Goal: Navigation & Orientation: Understand site structure

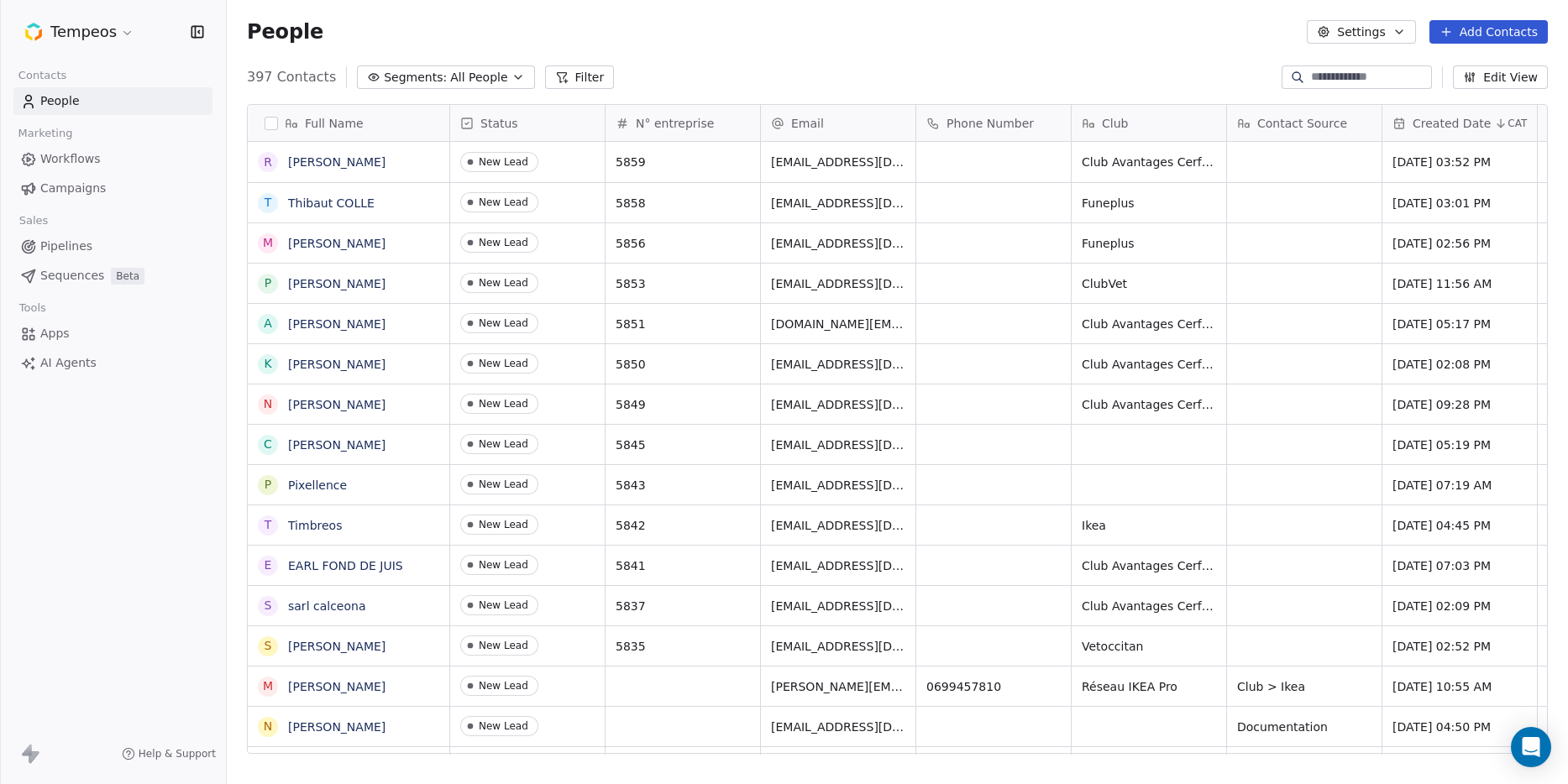
click at [71, 148] on link "Workflows" at bounding box center [113, 158] width 199 height 28
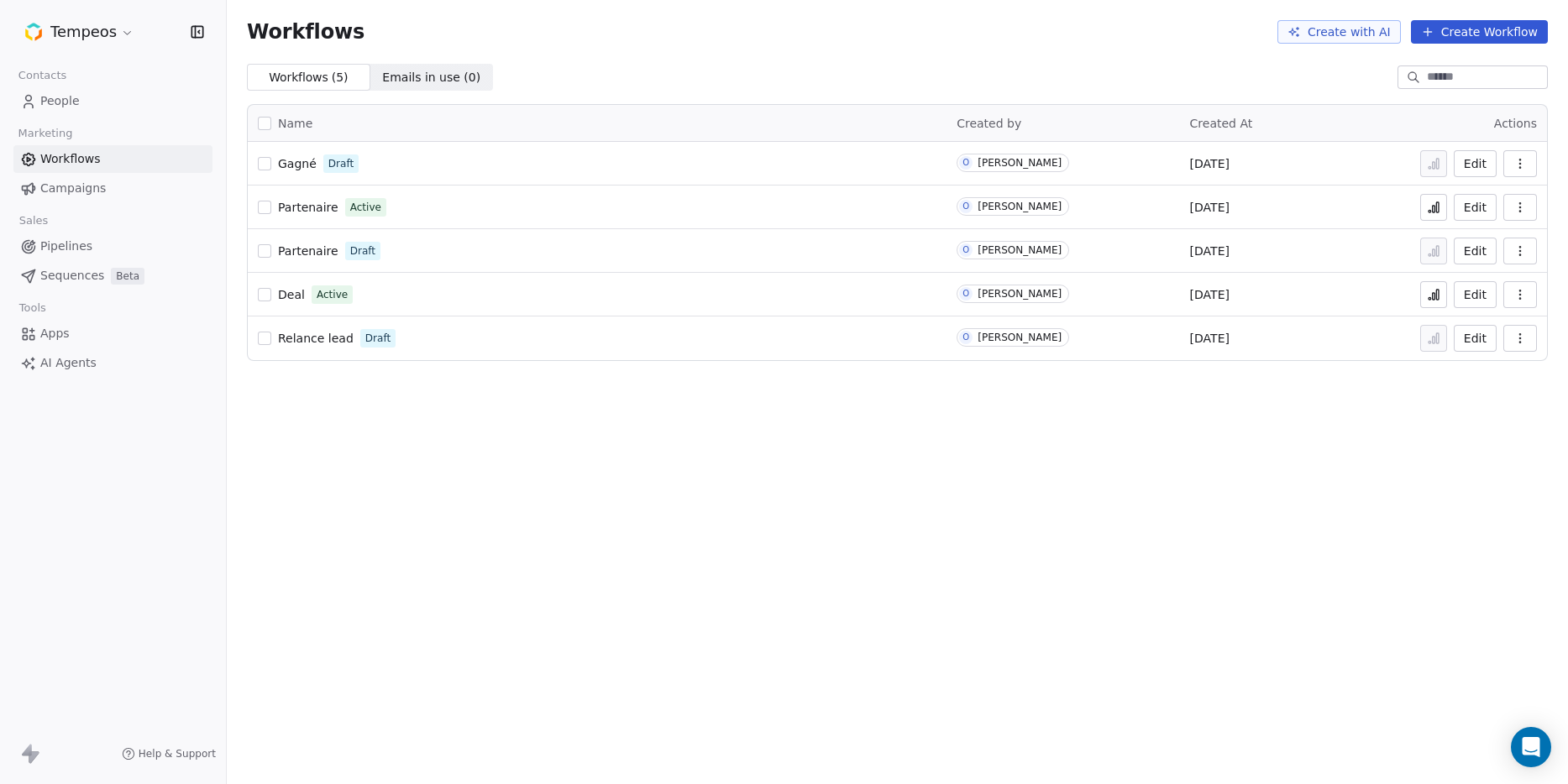
click at [66, 194] on span "Campaigns" at bounding box center [73, 188] width 65 height 18
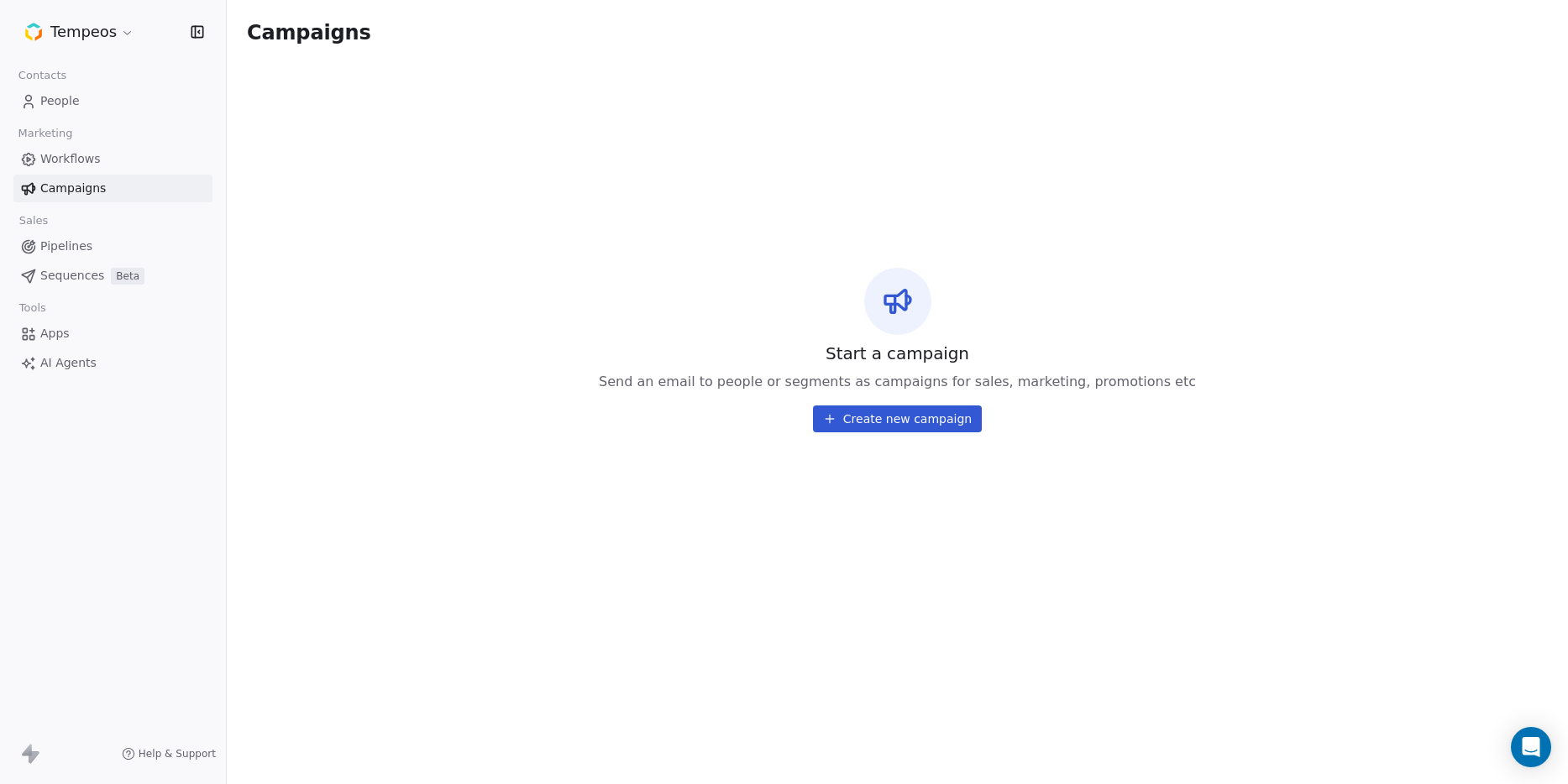
click at [53, 253] on span "Pipelines" at bounding box center [66, 246] width 52 height 18
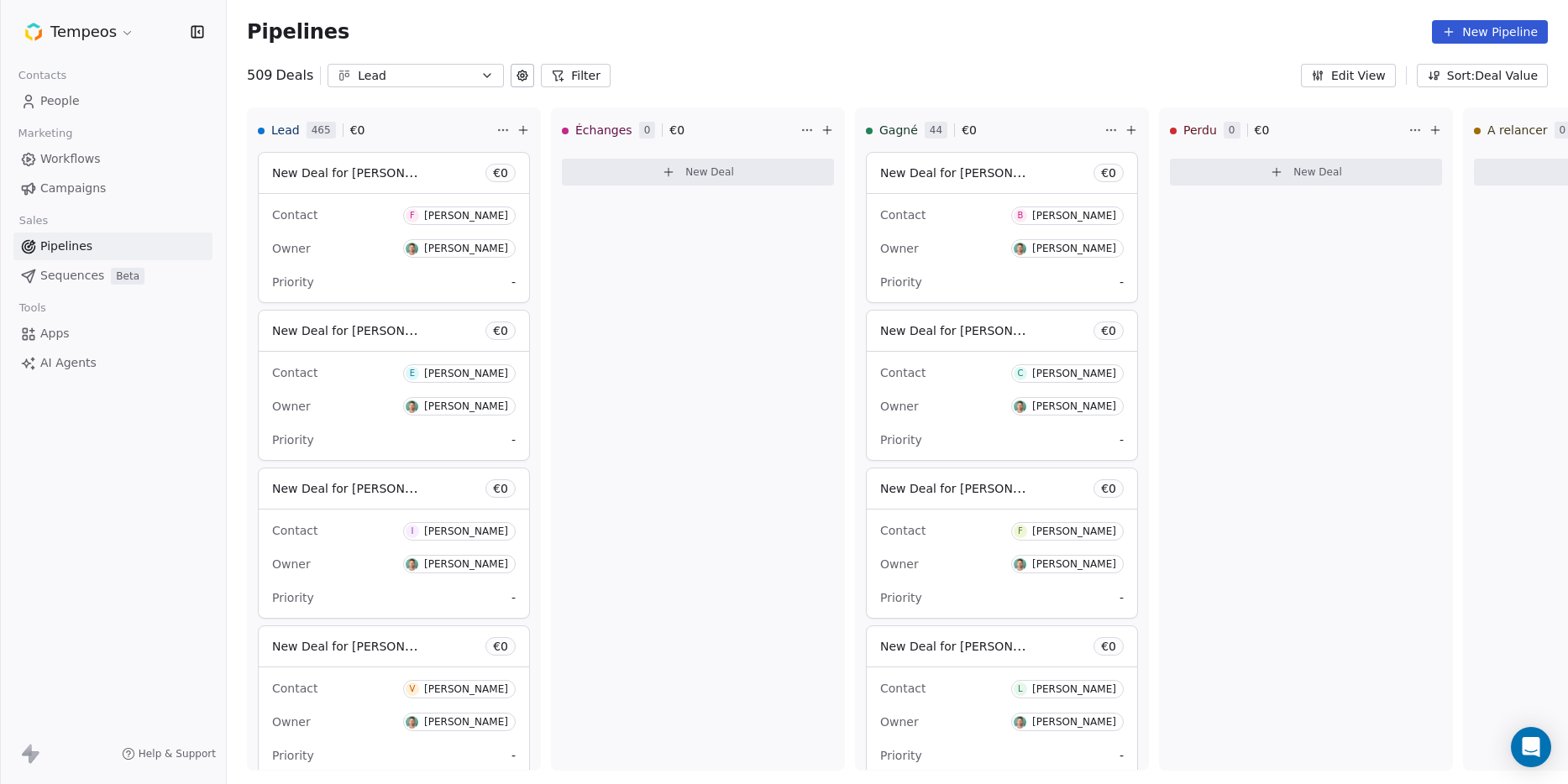
click at [48, 278] on span "Sequences" at bounding box center [72, 275] width 64 height 18
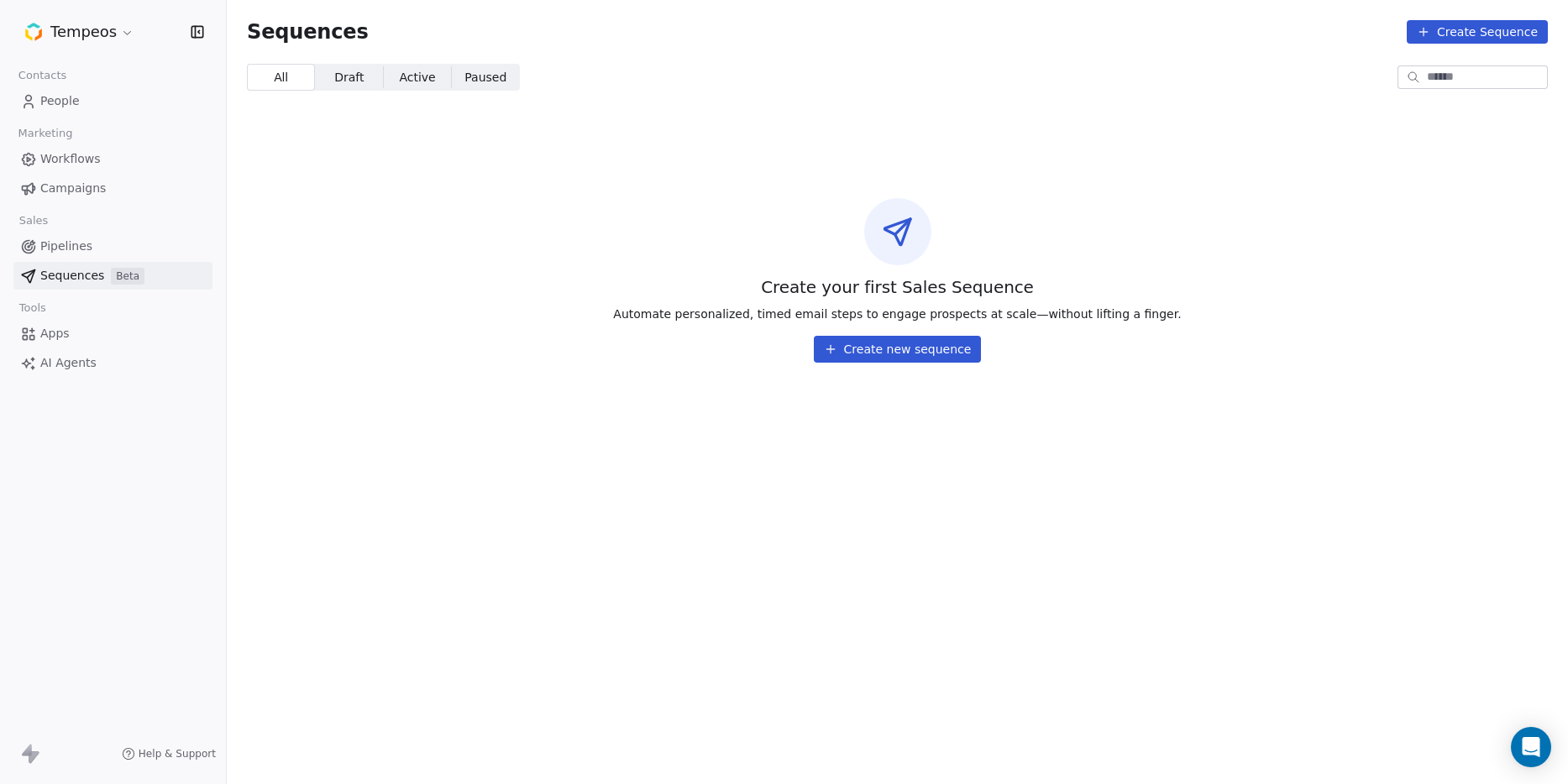
click at [44, 331] on span "Apps" at bounding box center [55, 333] width 30 height 18
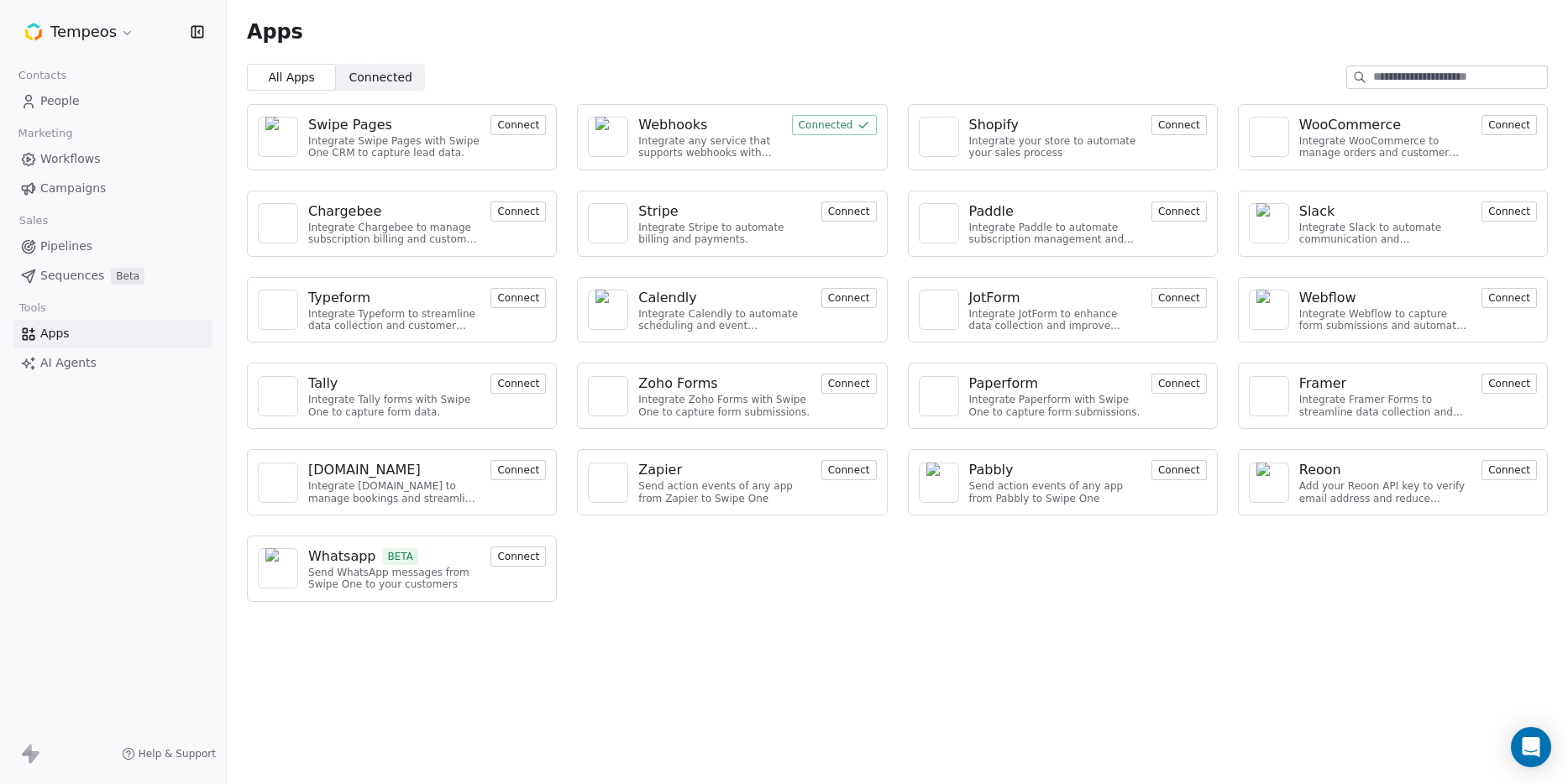
click at [43, 363] on span "AI Agents" at bounding box center [69, 363] width 56 height 18
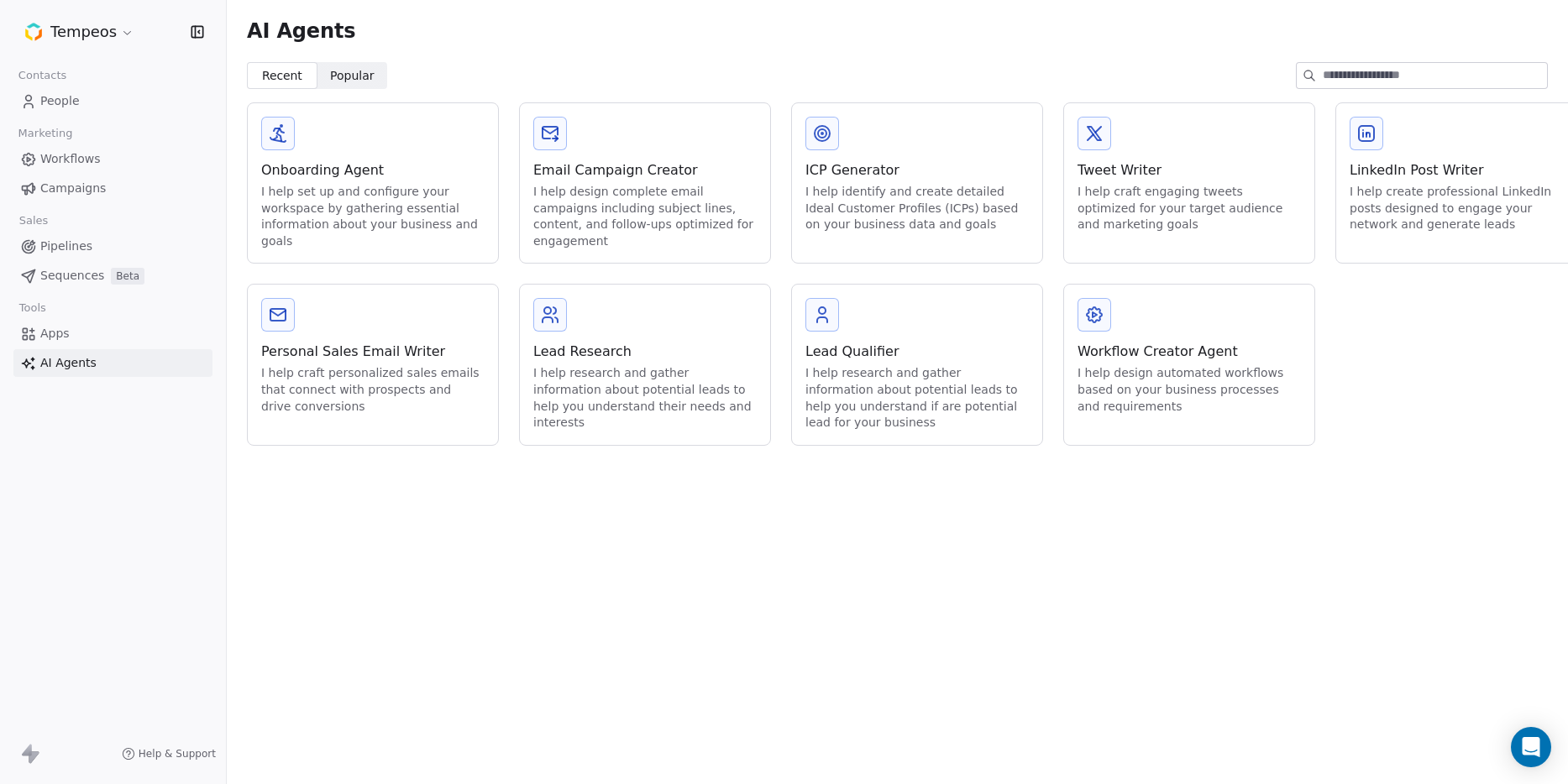
click at [53, 331] on span "Apps" at bounding box center [55, 333] width 30 height 18
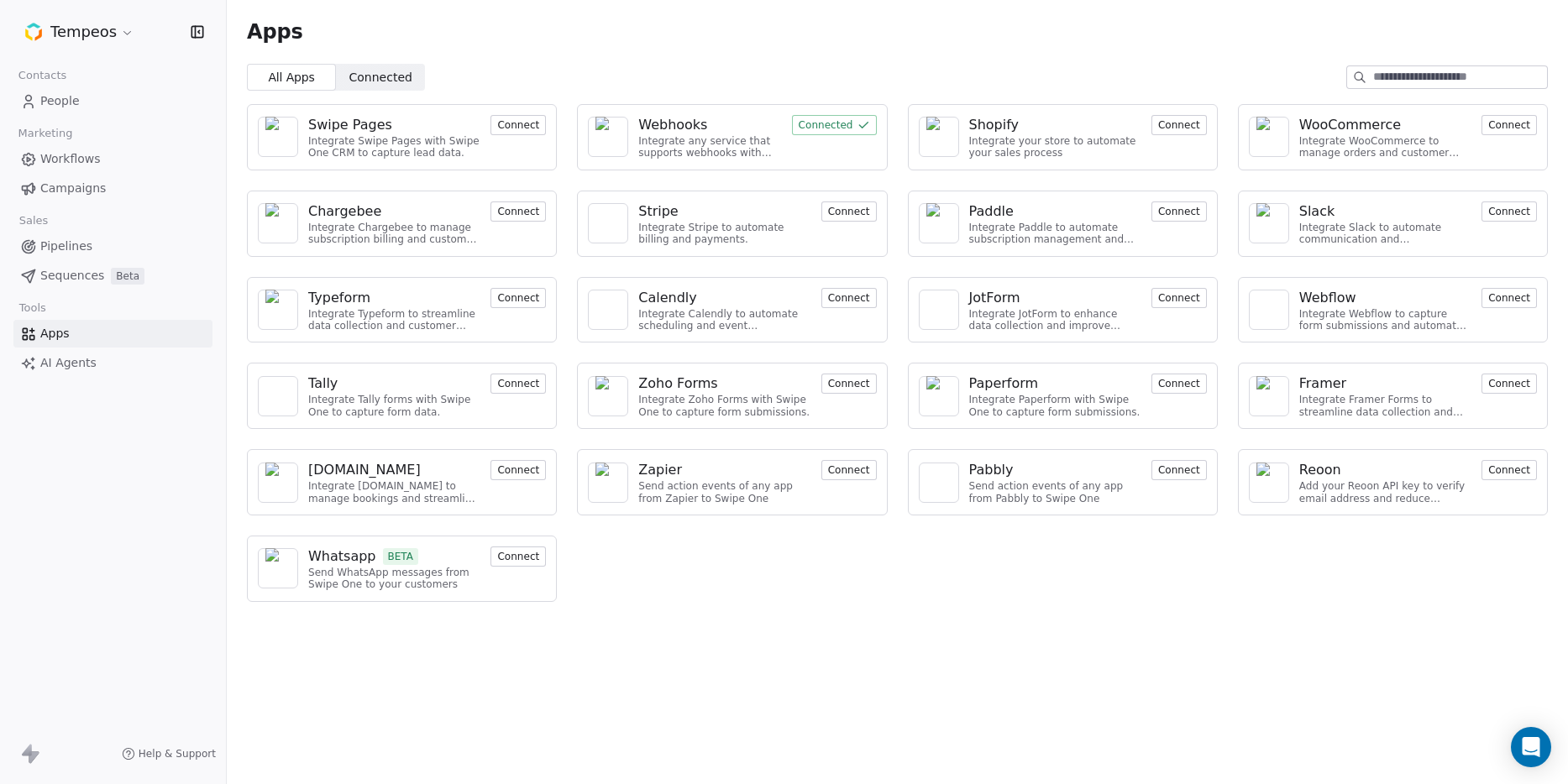
click at [341, 123] on div "Swipe Pages" at bounding box center [349, 125] width 84 height 20
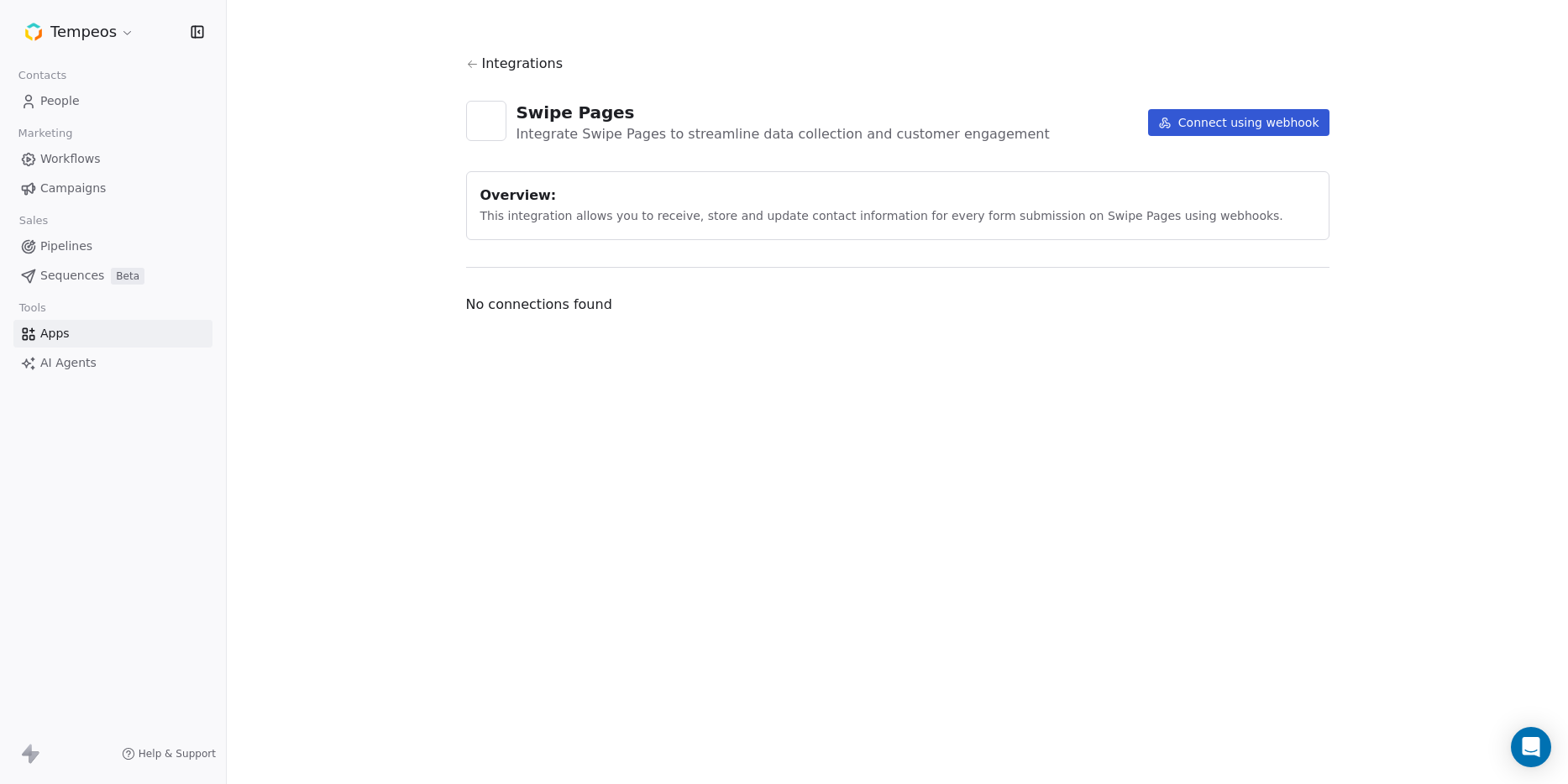
click at [547, 113] on div "Swipe Pages" at bounding box center [783, 113] width 533 height 24
drag, startPoint x: 547, startPoint y: 113, endPoint x: 610, endPoint y: 111, distance: 63.0
click at [611, 111] on div "Swipe Pages" at bounding box center [783, 113] width 533 height 24
copy div "Swipe Pages"
